Goal: Task Accomplishment & Management: Manage account settings

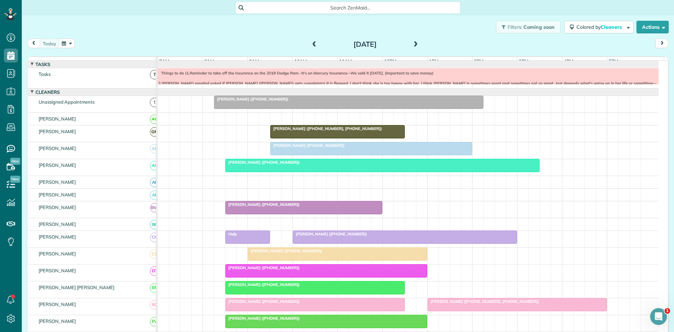
scroll to position [129, 0]
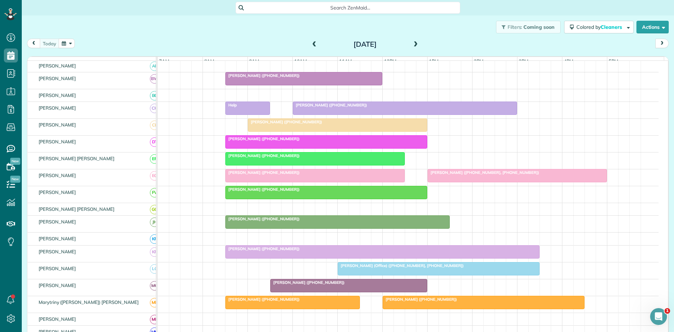
click at [415, 47] on span at bounding box center [416, 44] width 8 height 6
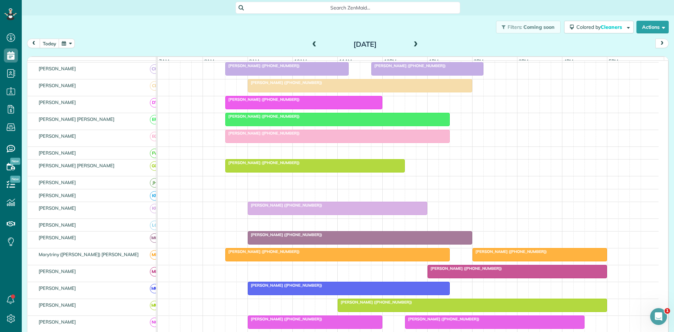
scroll to position [0, 0]
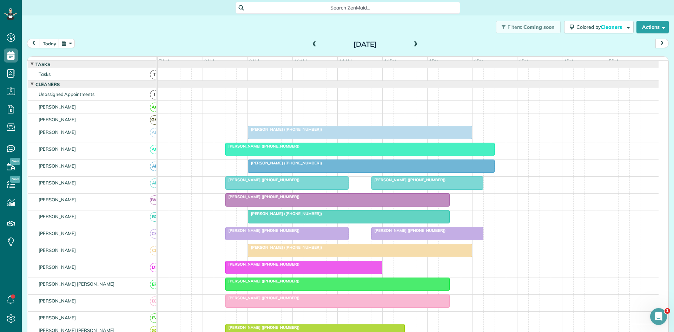
click at [312, 47] on span at bounding box center [315, 44] width 8 height 6
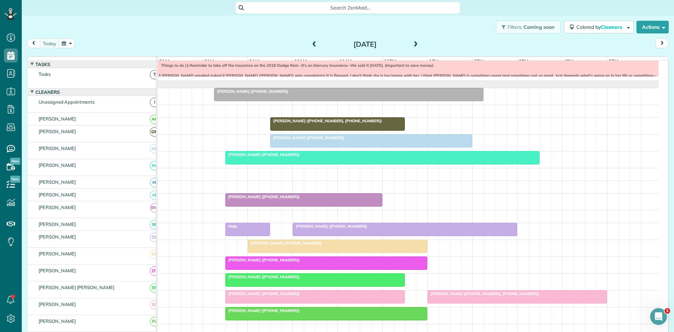
scroll to position [8, 0]
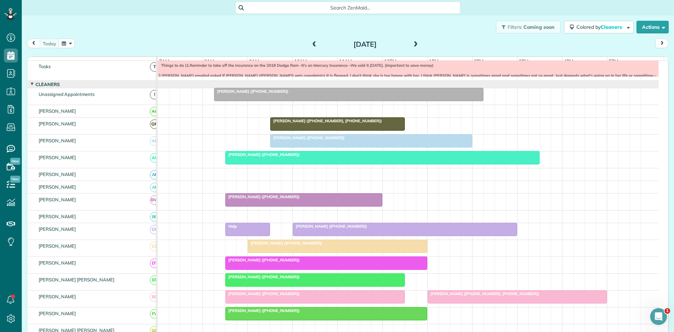
click at [429, 235] on div at bounding box center [405, 229] width 224 height 13
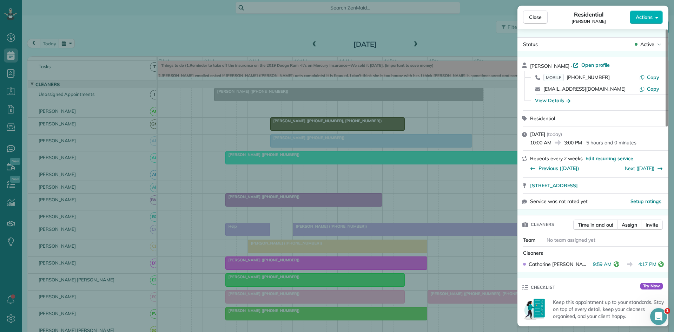
click at [377, 221] on div "Close Residential [PERSON_NAME] Actions Status Active [PERSON_NAME] · Open prof…" at bounding box center [337, 166] width 674 height 332
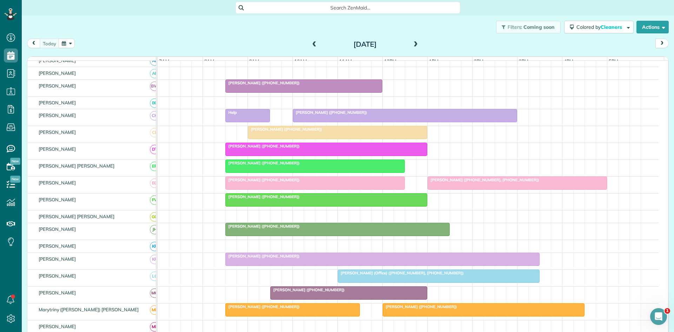
scroll to position [125, 0]
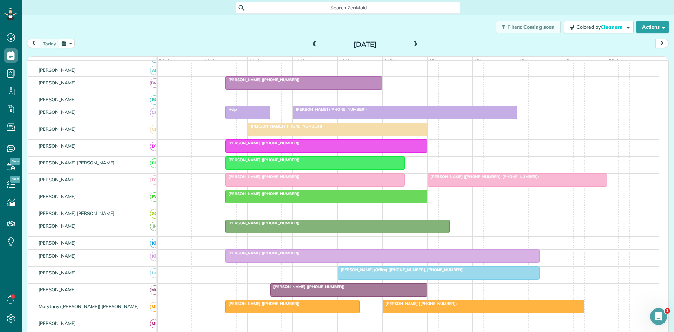
click at [453, 185] on div at bounding box center [517, 179] width 179 height 13
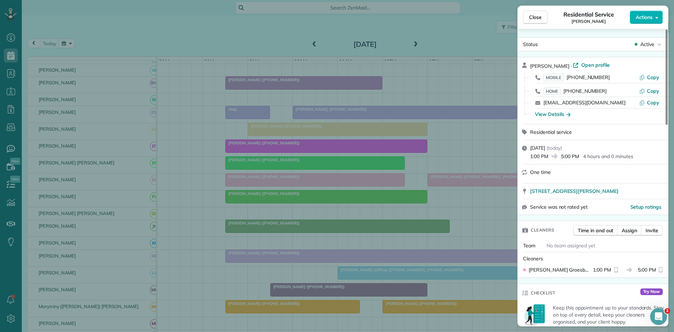
click at [432, 186] on div "Close Residential Service [PERSON_NAME] Actions Status Active [PERSON_NAME] · O…" at bounding box center [337, 166] width 674 height 332
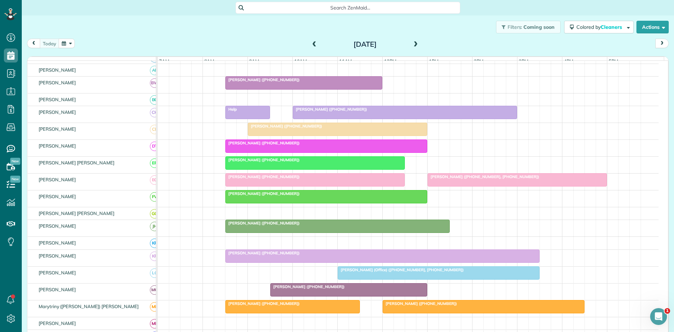
scroll to position [242, 0]
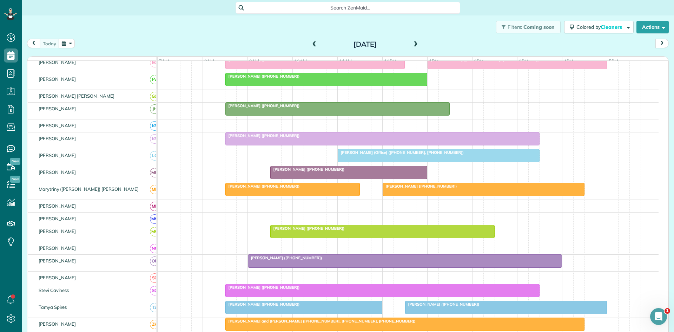
click at [297, 138] on div "[PERSON_NAME] ([PHONE_NUMBER])" at bounding box center [383, 135] width 310 height 5
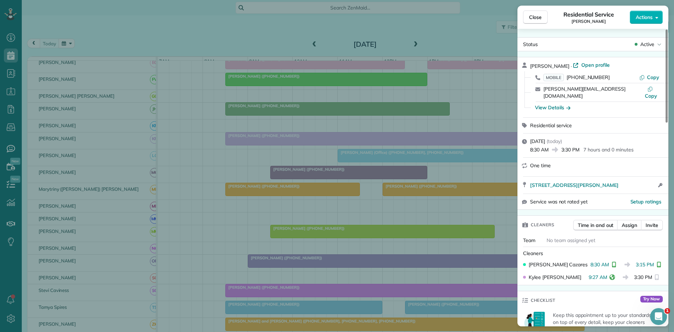
click at [342, 225] on div "Close Residential Service [PERSON_NAME] Actions Status Active [PERSON_NAME] · O…" at bounding box center [337, 166] width 674 height 332
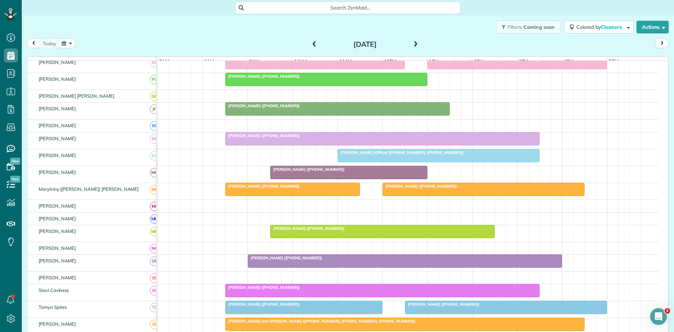
click at [417, 195] on div at bounding box center [483, 189] width 201 height 13
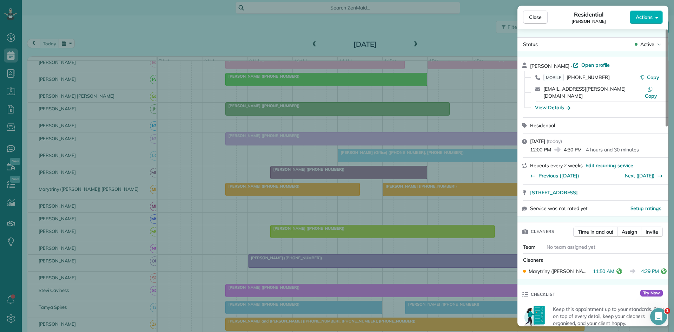
click at [275, 171] on div "Close Residential [PERSON_NAME] Actions Status Active [PERSON_NAME] · Open prof…" at bounding box center [337, 166] width 674 height 332
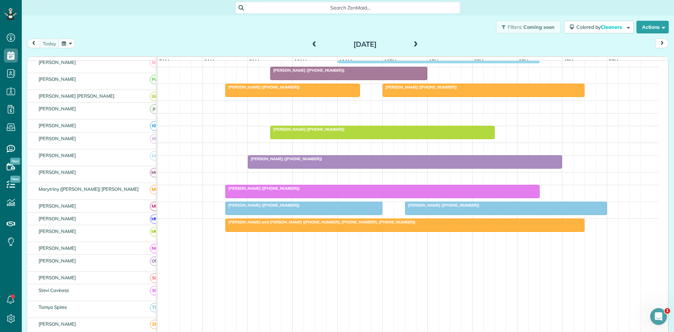
scroll to position [341, 0]
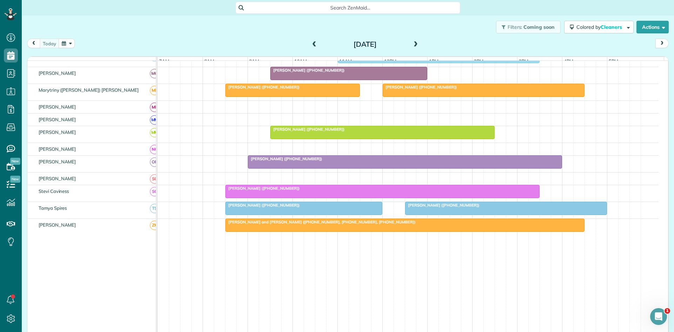
click at [297, 198] on div at bounding box center [383, 191] width 314 height 13
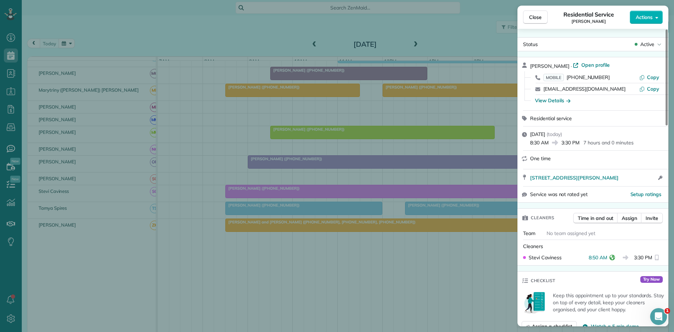
click at [330, 219] on div "Close Residential Service [PERSON_NAME] Actions Status Active [PERSON_NAME] · O…" at bounding box center [337, 166] width 674 height 332
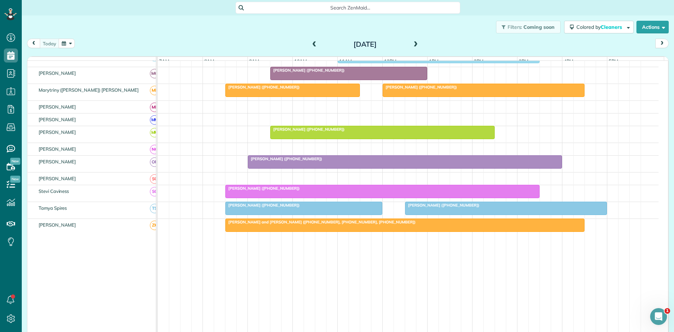
click at [430, 214] on div at bounding box center [506, 208] width 201 height 13
